Goal: Find specific page/section: Find specific page/section

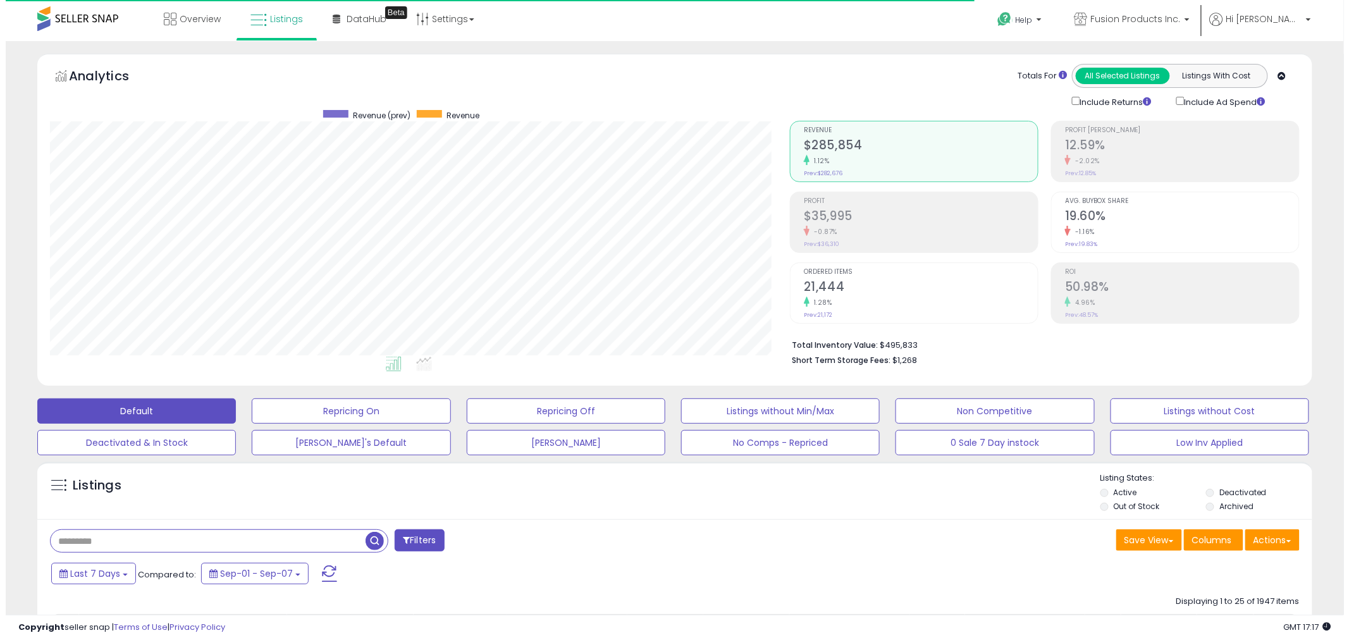
scroll to position [259, 740]
click at [199, 541] on input "text" at bounding box center [202, 541] width 315 height 22
type input "**********"
click at [374, 542] on span "button" at bounding box center [369, 541] width 18 height 18
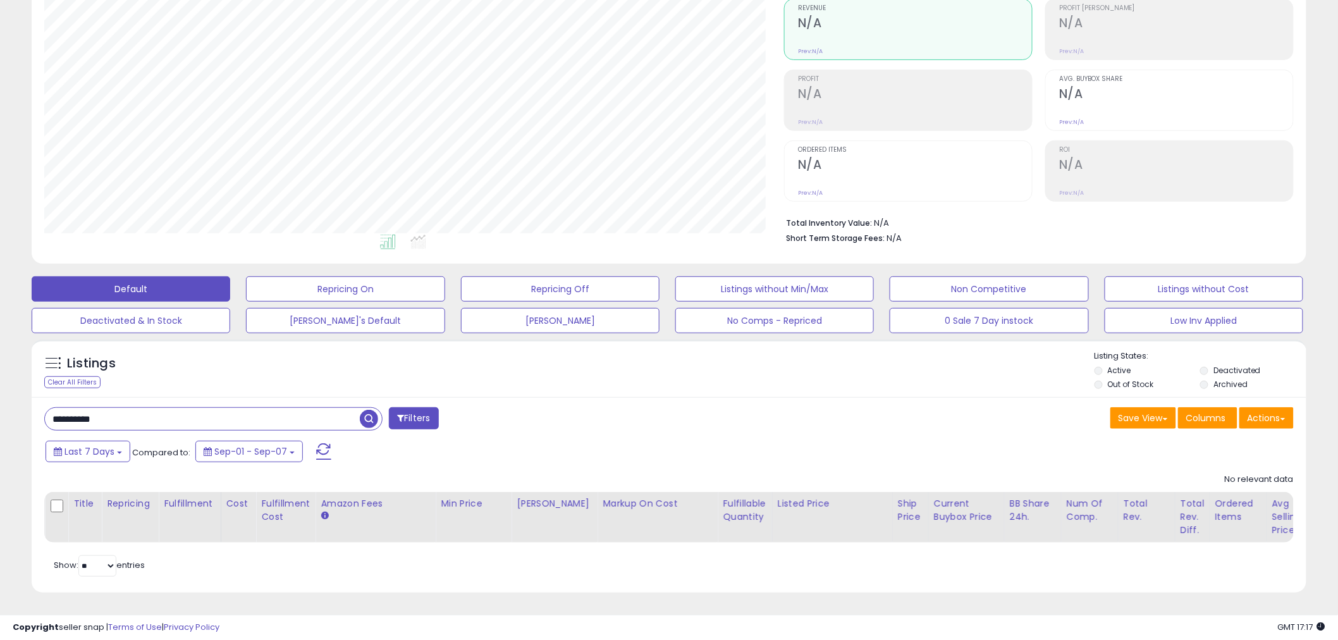
click at [1218, 365] on label "Deactivated" at bounding box center [1237, 370] width 47 height 11
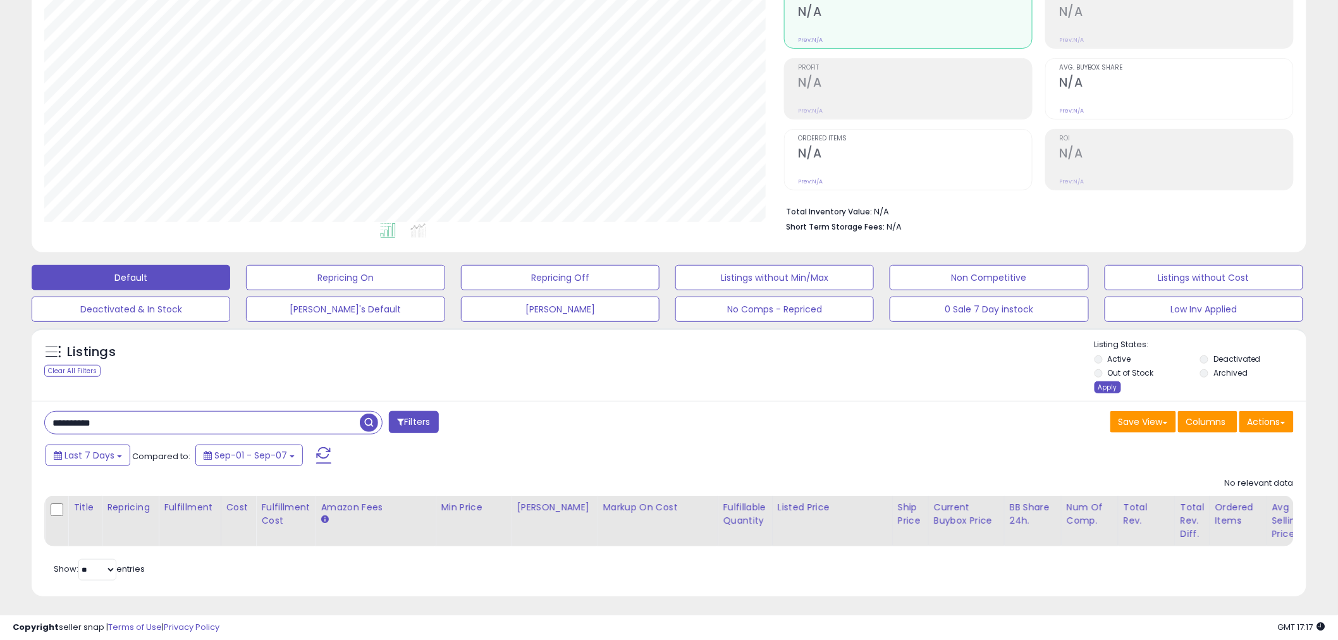
click at [1102, 389] on div "Apply" at bounding box center [1108, 387] width 27 height 12
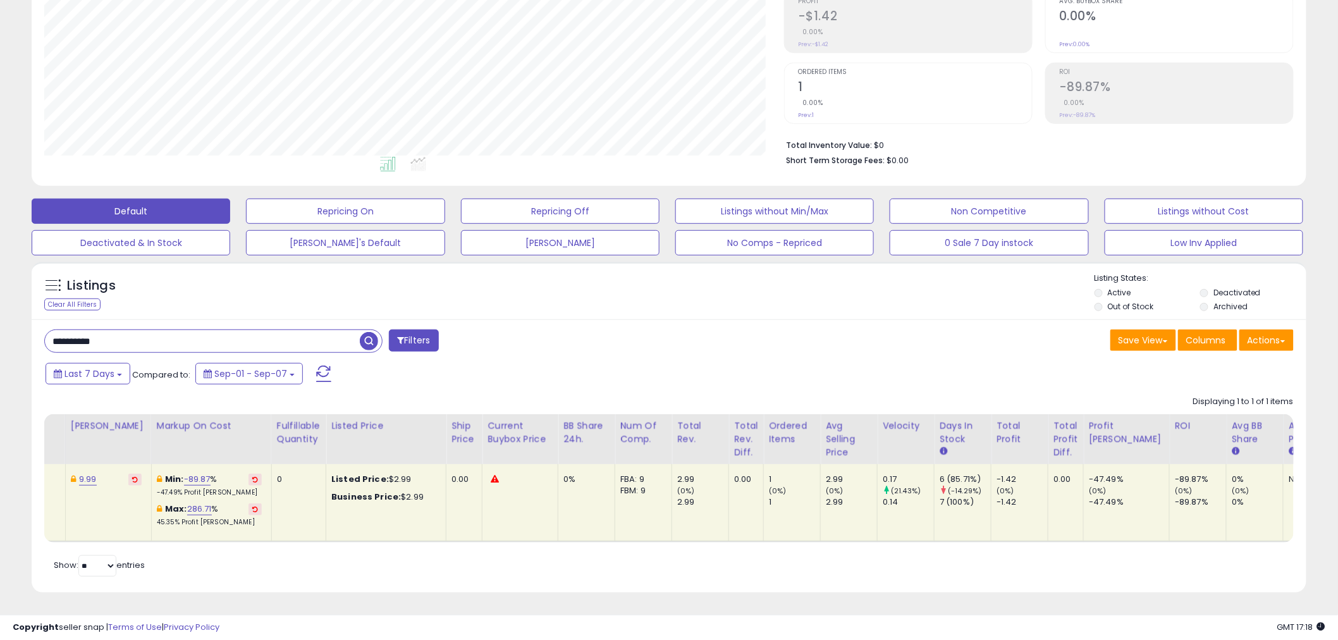
scroll to position [0, 0]
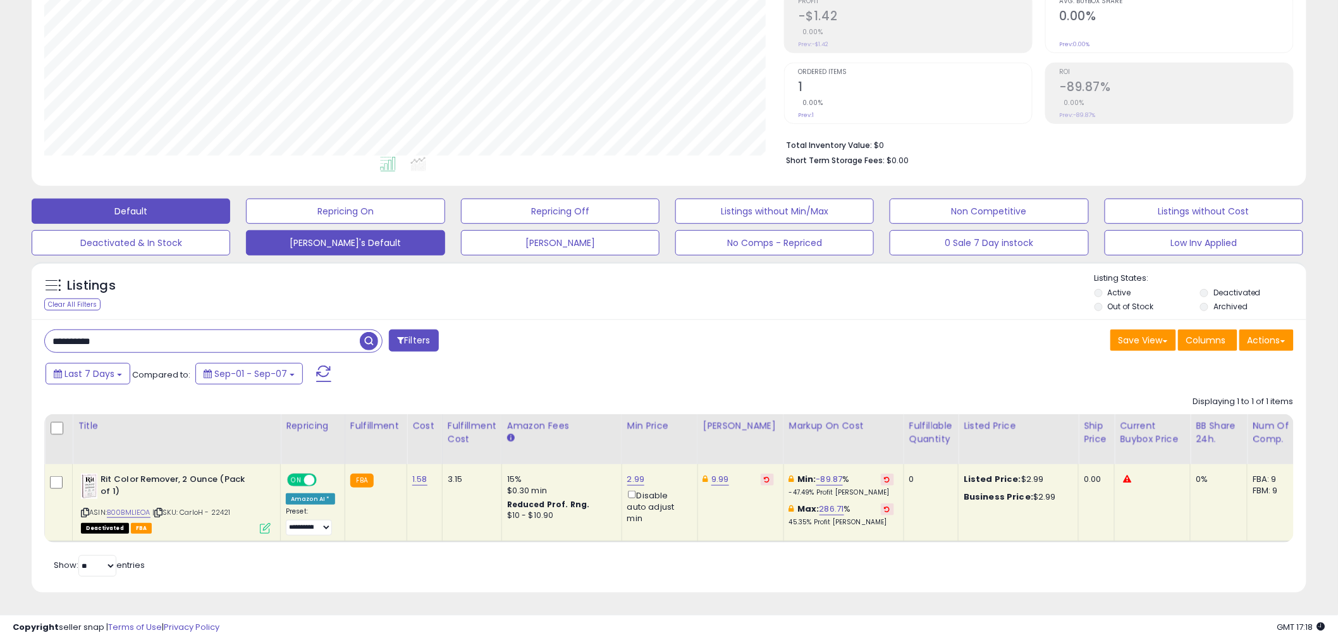
click at [421, 234] on button "[PERSON_NAME]'s Default" at bounding box center [345, 242] width 199 height 25
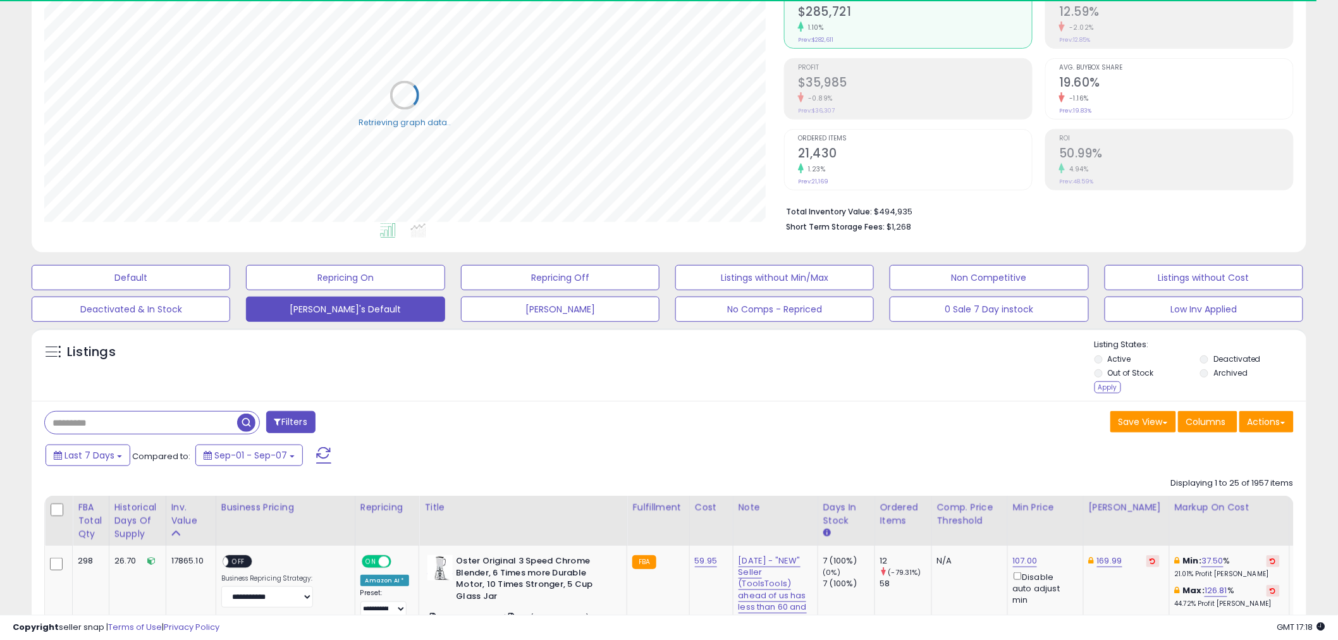
click at [1098, 390] on div "Apply" at bounding box center [1108, 387] width 27 height 12
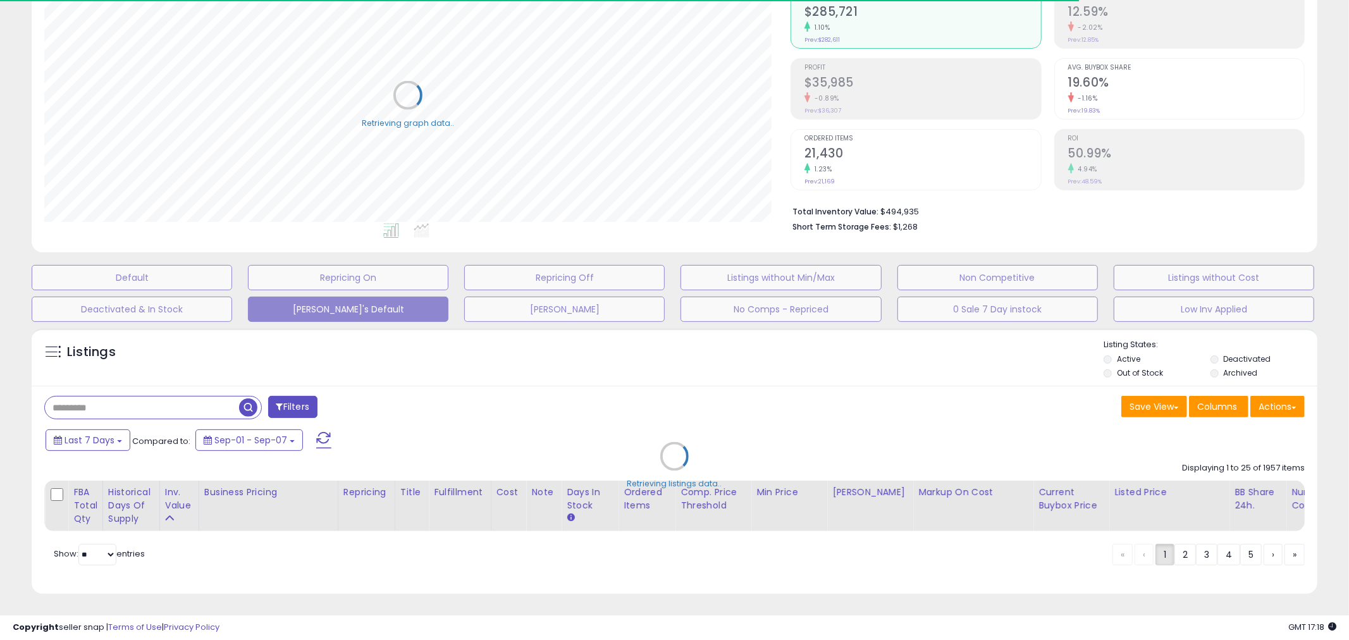
drag, startPoint x: 203, startPoint y: 405, endPoint x: 165, endPoint y: 403, distance: 38.0
drag, startPoint x: 165, startPoint y: 403, endPoint x: 108, endPoint y: 410, distance: 58.0
click at [128, 410] on div "Retrieving listings data.." at bounding box center [674, 466] width 1305 height 288
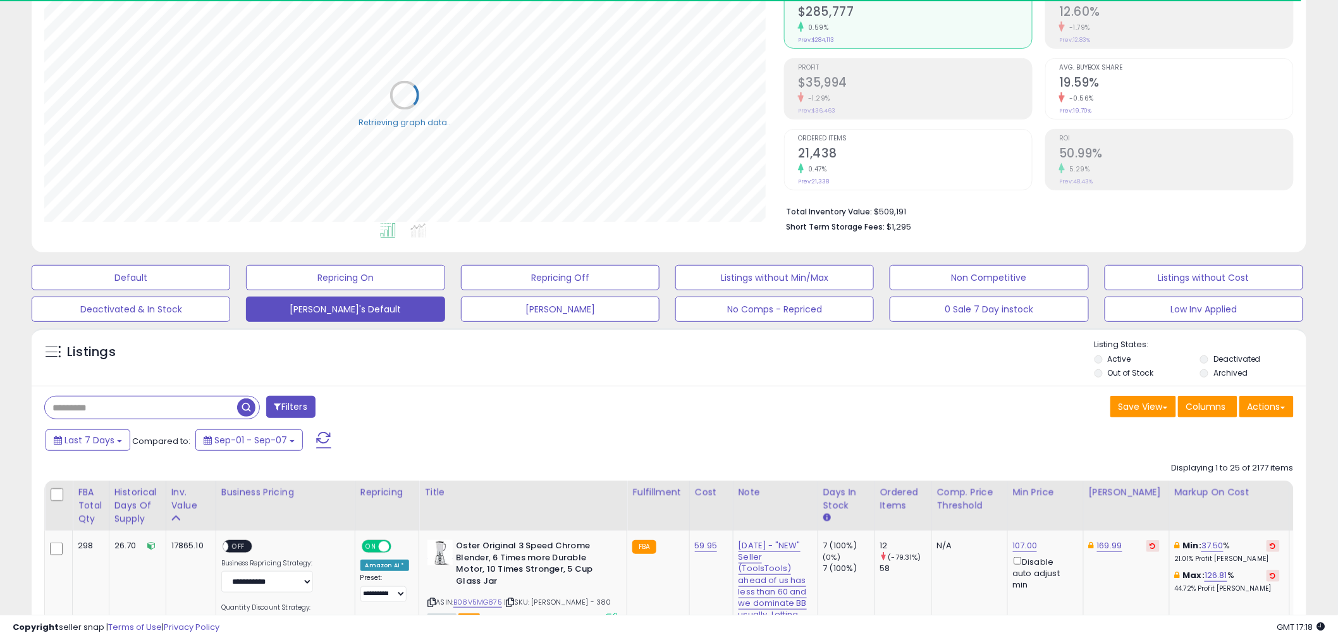
click at [75, 410] on input "text" at bounding box center [141, 408] width 192 height 22
paste input "**********"
type input "**********"
click at [371, 408] on span "button" at bounding box center [369, 407] width 18 height 18
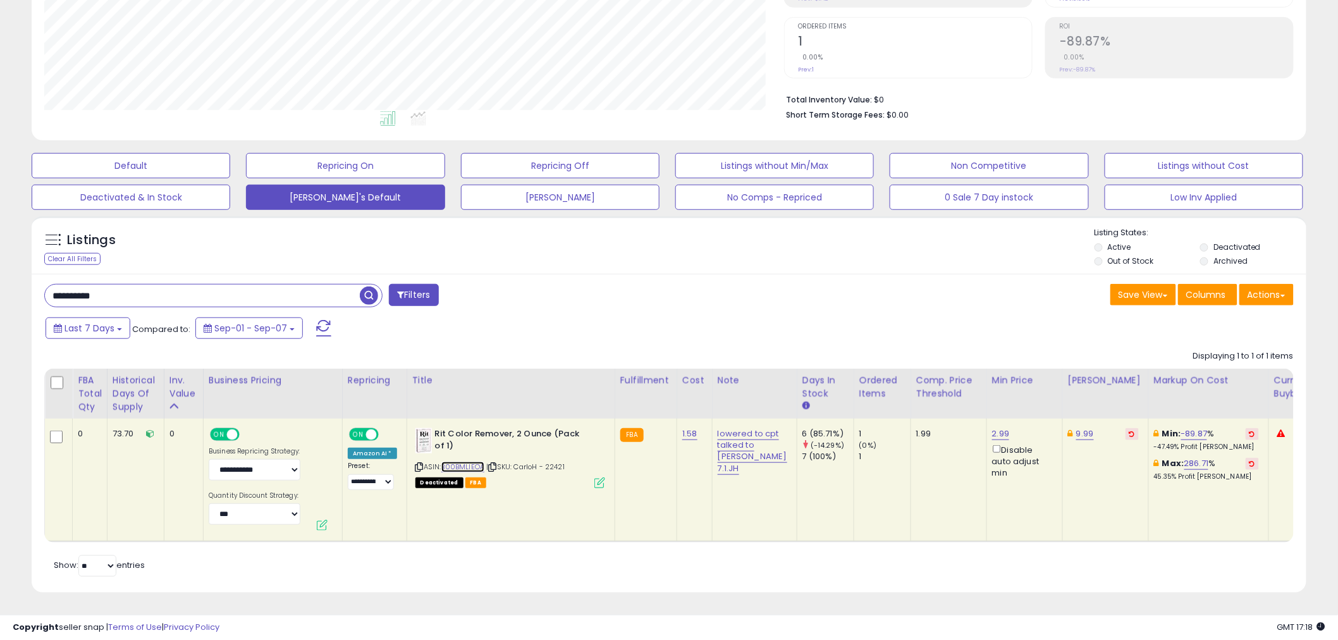
click at [474, 462] on link "B00BMLIEOA" at bounding box center [463, 467] width 44 height 11
